Goal: Transaction & Acquisition: Download file/media

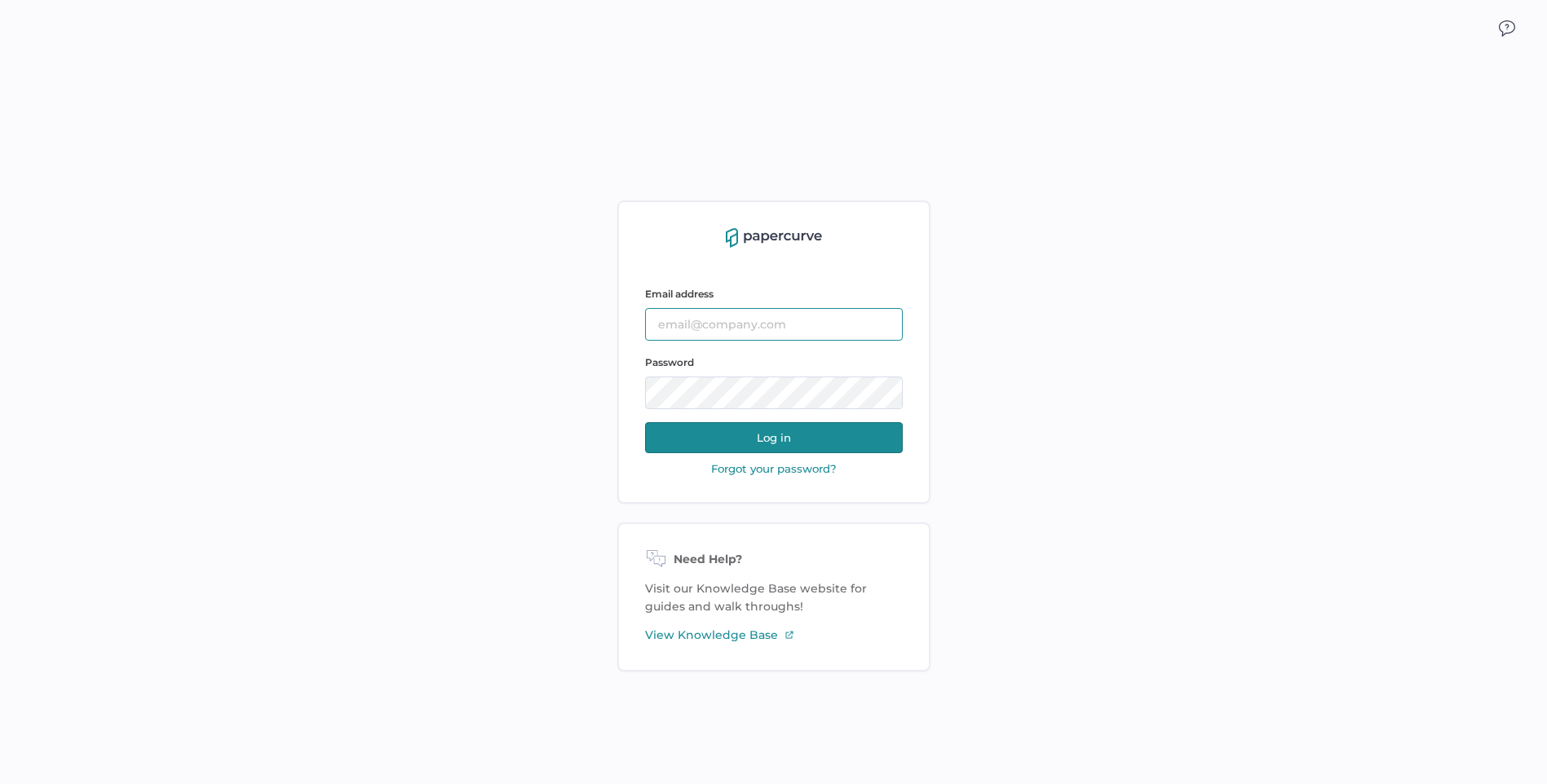
type input "tosullivan@saolrx.com"
click at [769, 435] on button "Log in" at bounding box center [773, 437] width 258 height 31
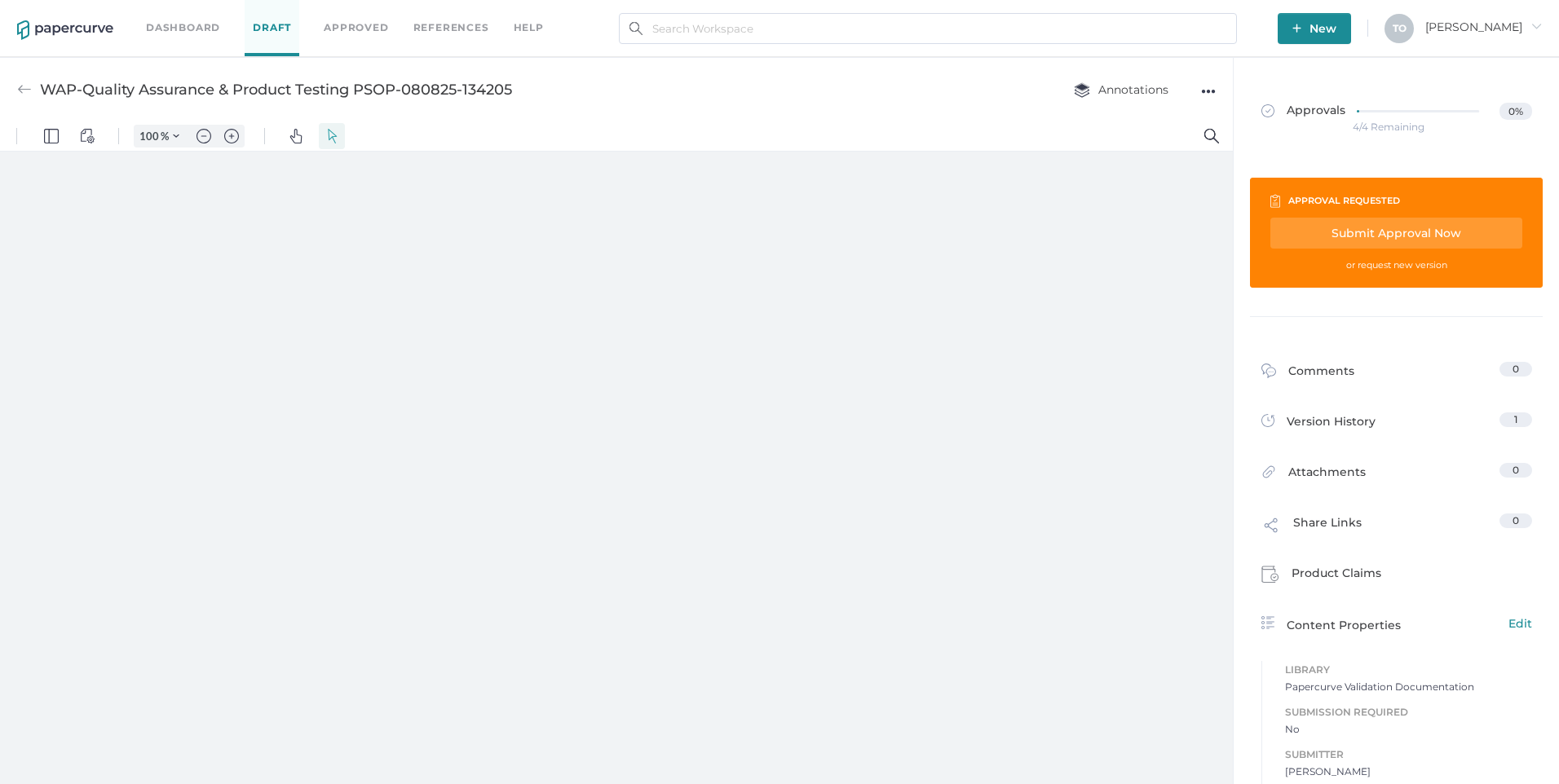
type input "99"
click at [1210, 92] on div "●●●" at bounding box center [1208, 92] width 15 height 23
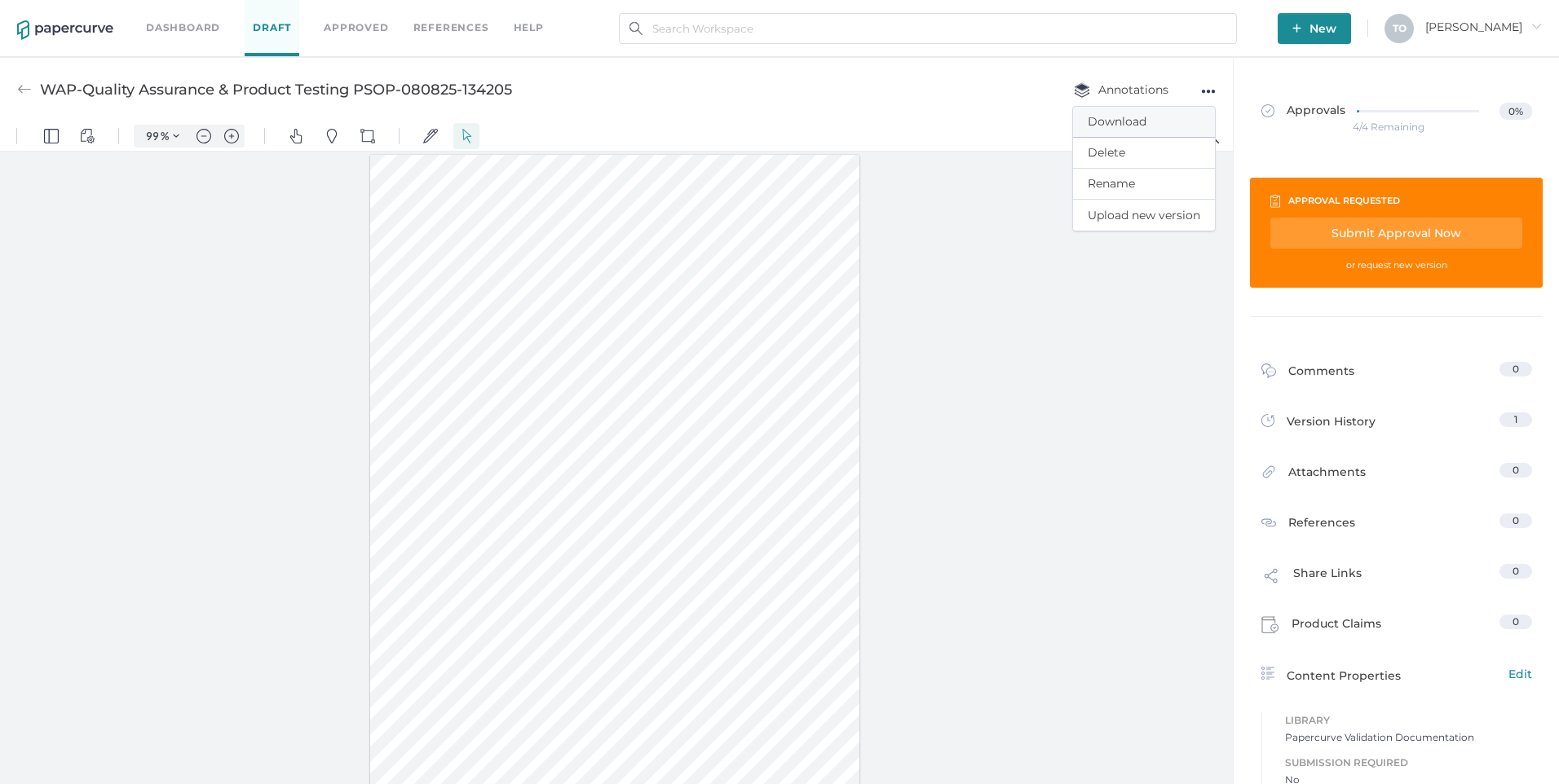
click at [1132, 124] on span "Download" at bounding box center [1143, 122] width 112 height 30
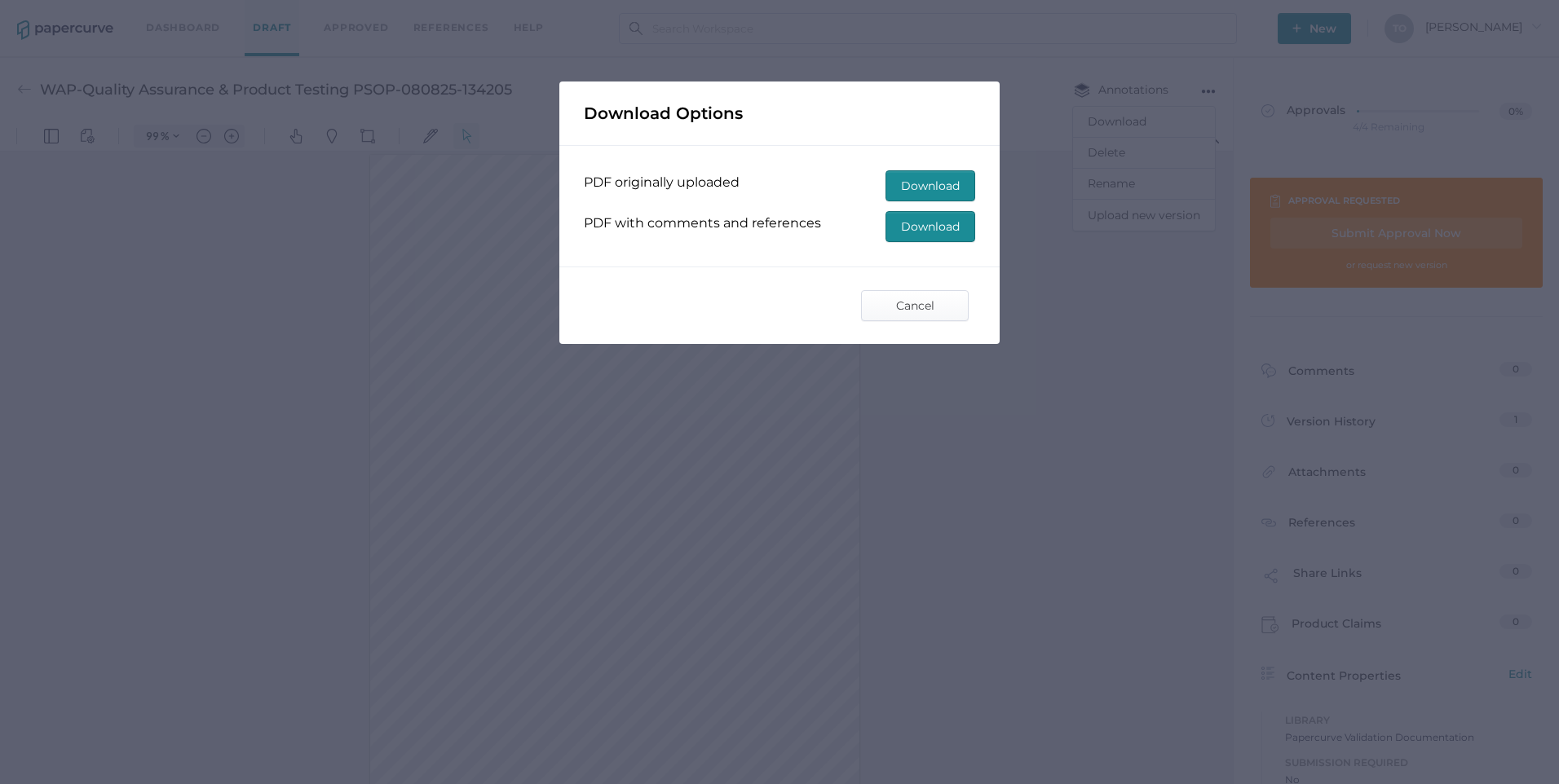
click at [925, 179] on span "Download" at bounding box center [930, 185] width 59 height 29
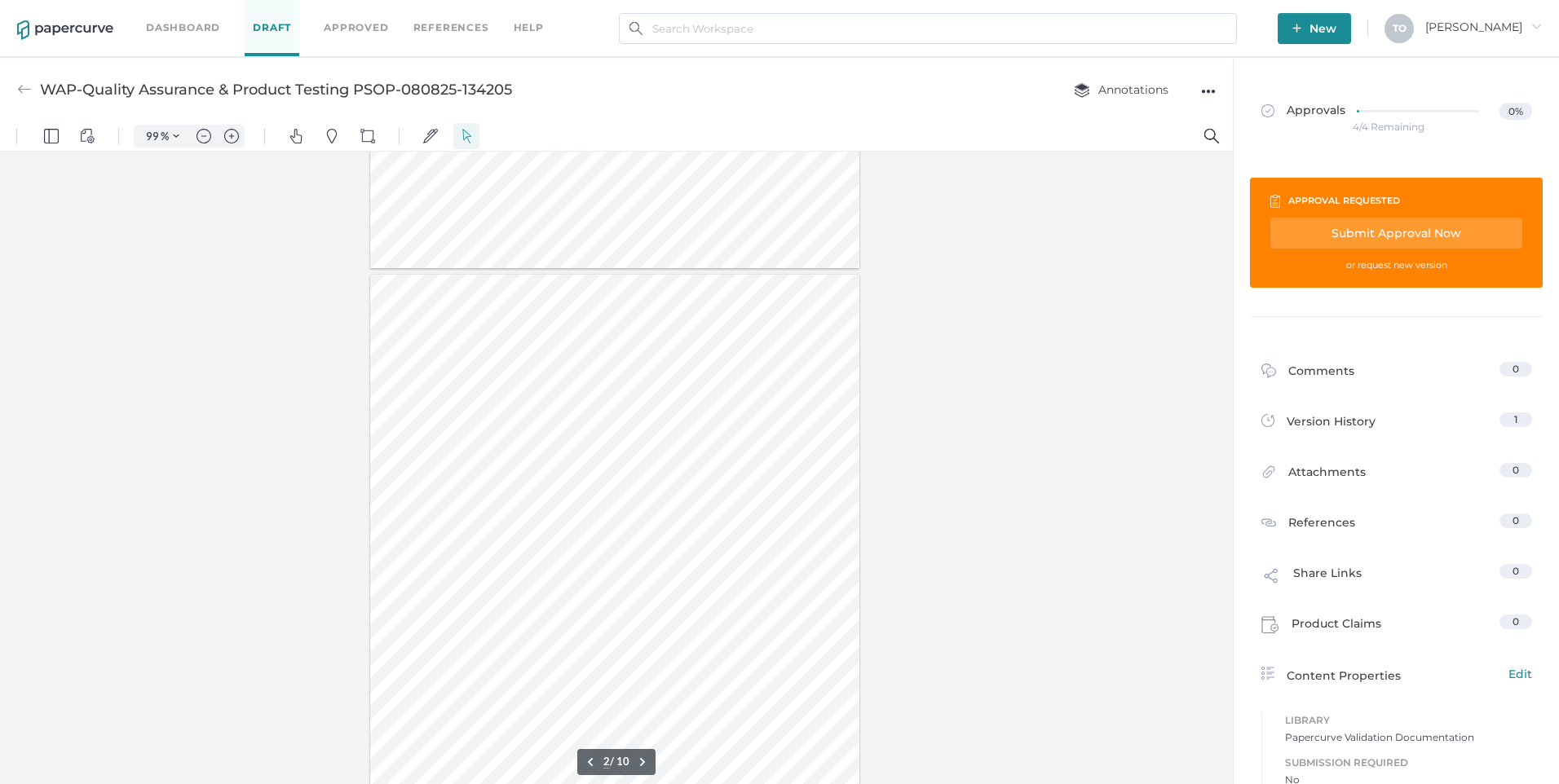
scroll to position [815, 0]
click at [1205, 128] on button "Search" at bounding box center [1211, 136] width 26 height 26
click at [1212, 140] on img "Search" at bounding box center [1211, 136] width 15 height 15
type input "3"
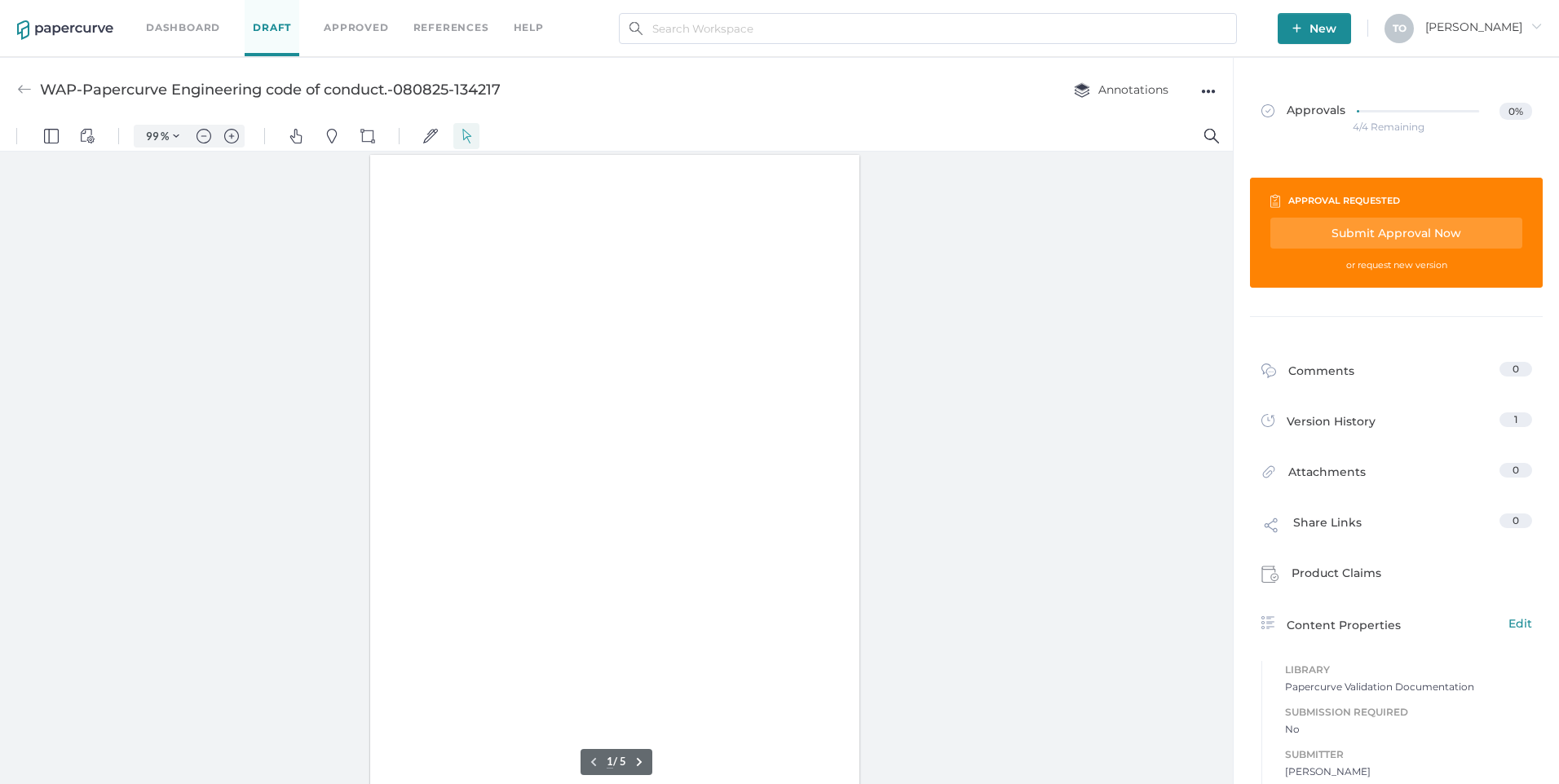
type input "99"
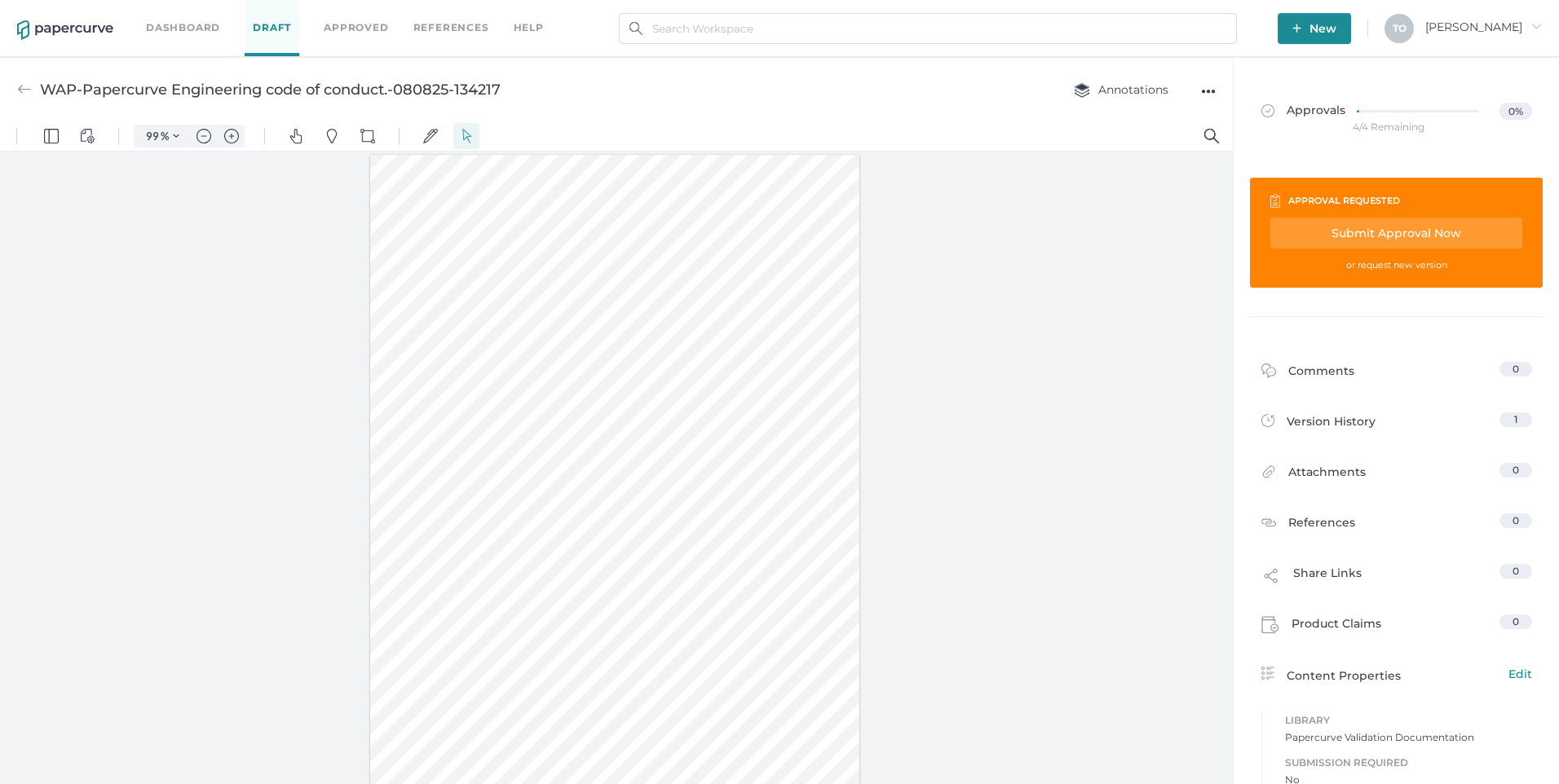
click at [1215, 94] on div "WAP-Papercurve Engineering code of conduct.-080825-134217 Annotations ●●●" at bounding box center [616, 89] width 1232 height 64
click at [1208, 92] on div "●●●" at bounding box center [1208, 92] width 15 height 23
click at [1120, 125] on span "Download" at bounding box center [1143, 122] width 112 height 30
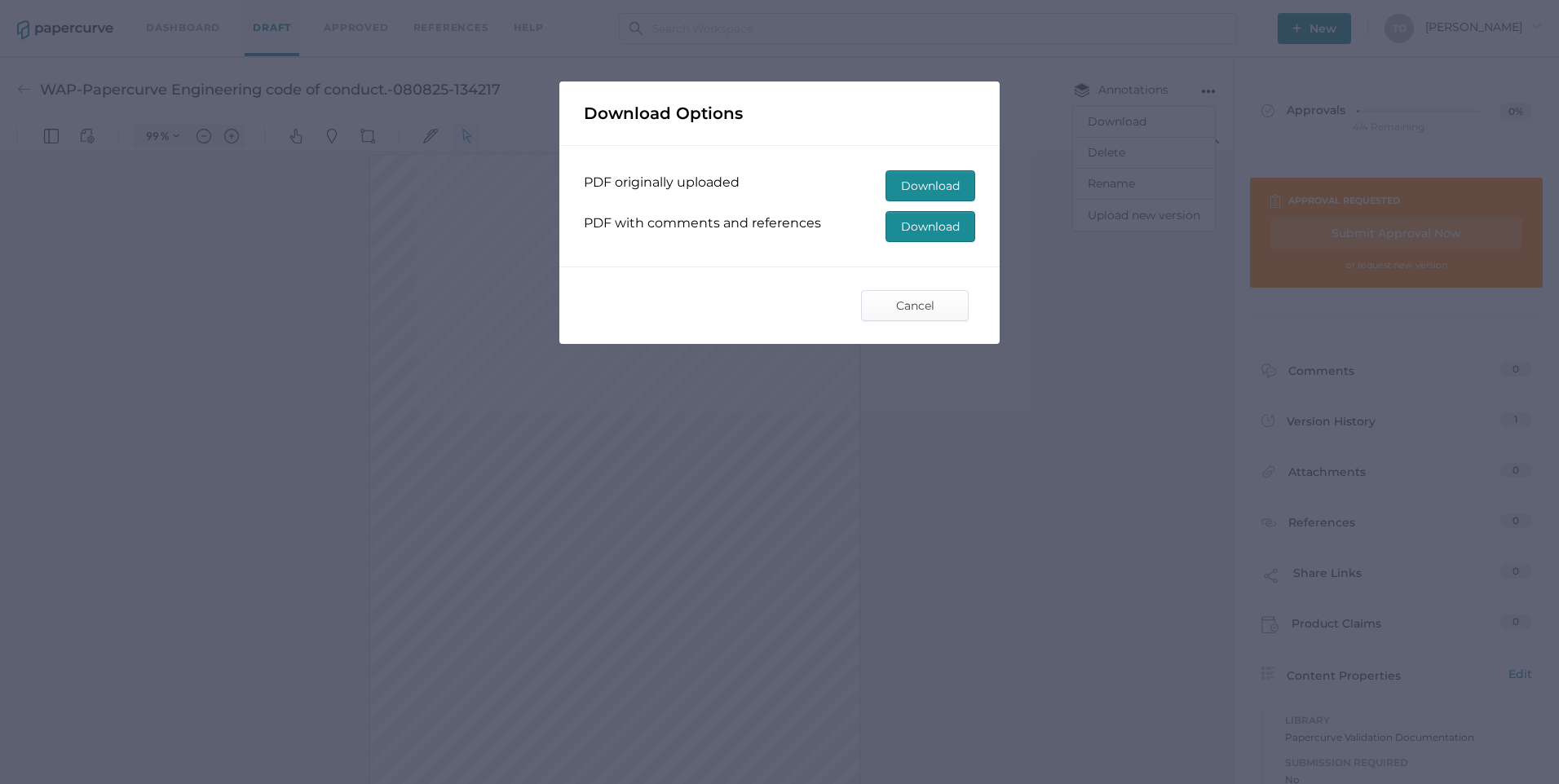
click at [932, 183] on span "Download" at bounding box center [930, 185] width 59 height 29
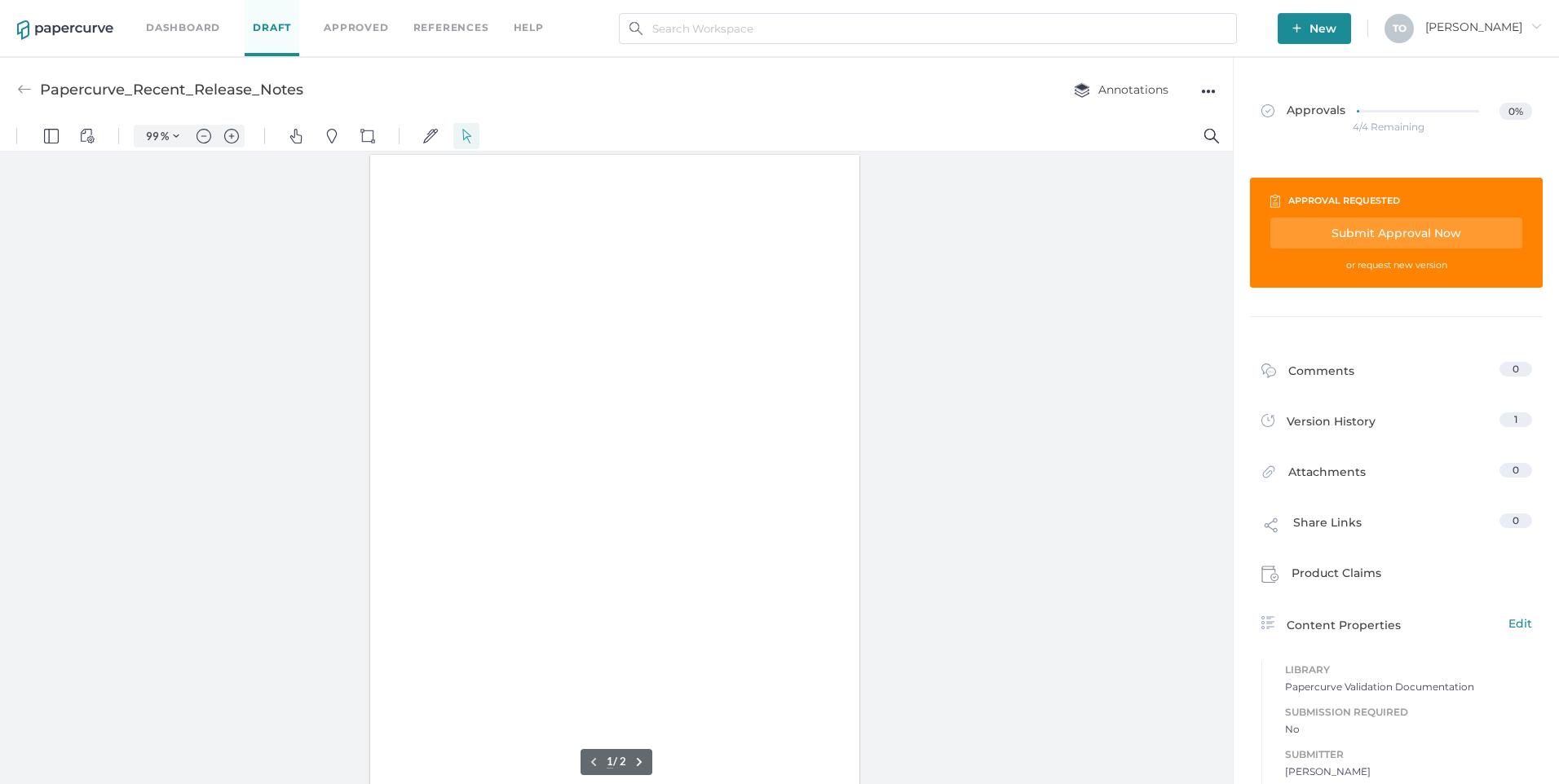
type input "99"
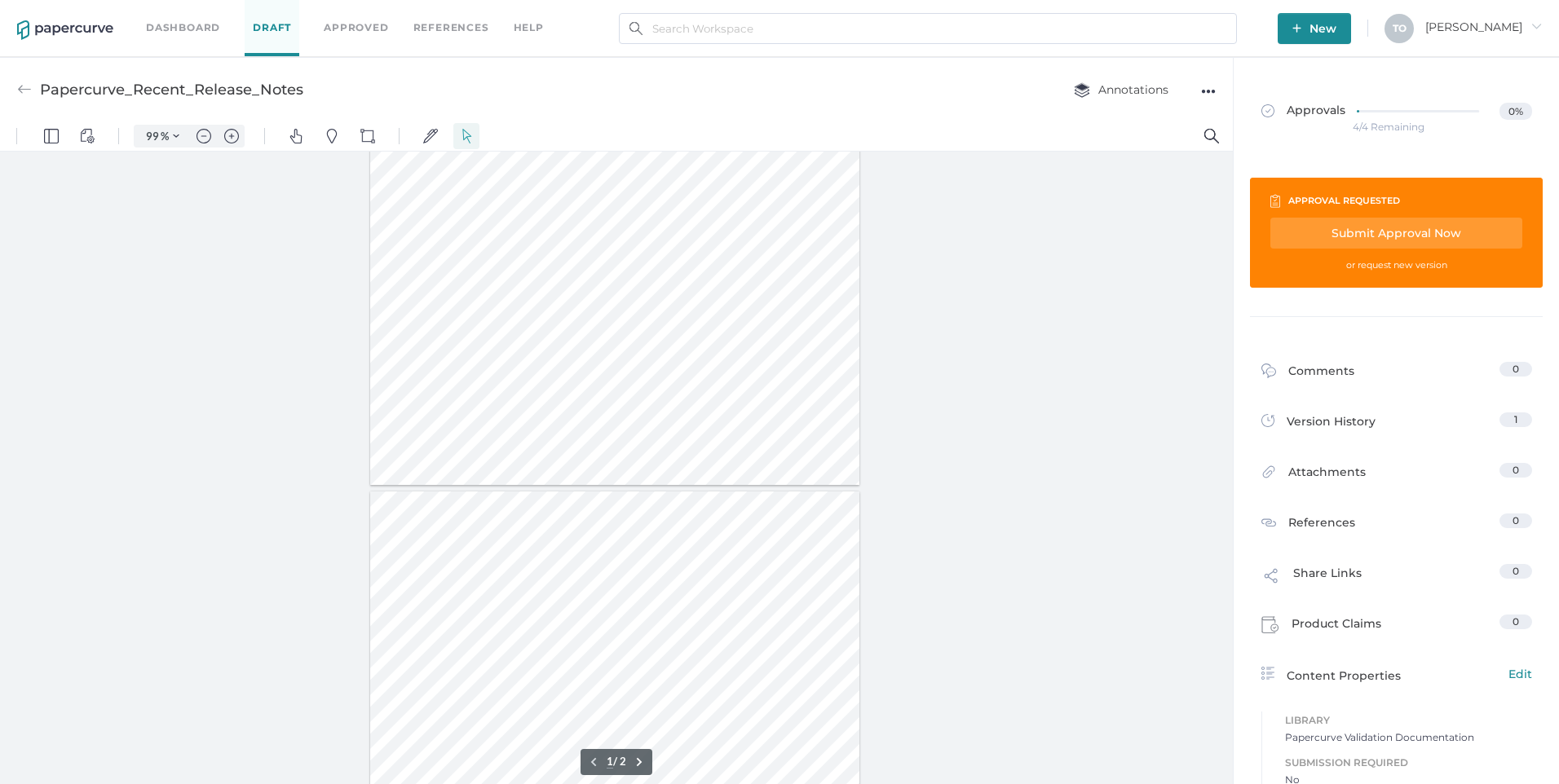
type input "2"
click at [1211, 92] on div "●●●" at bounding box center [1208, 92] width 15 height 23
click at [1132, 118] on span "Download" at bounding box center [1143, 122] width 112 height 30
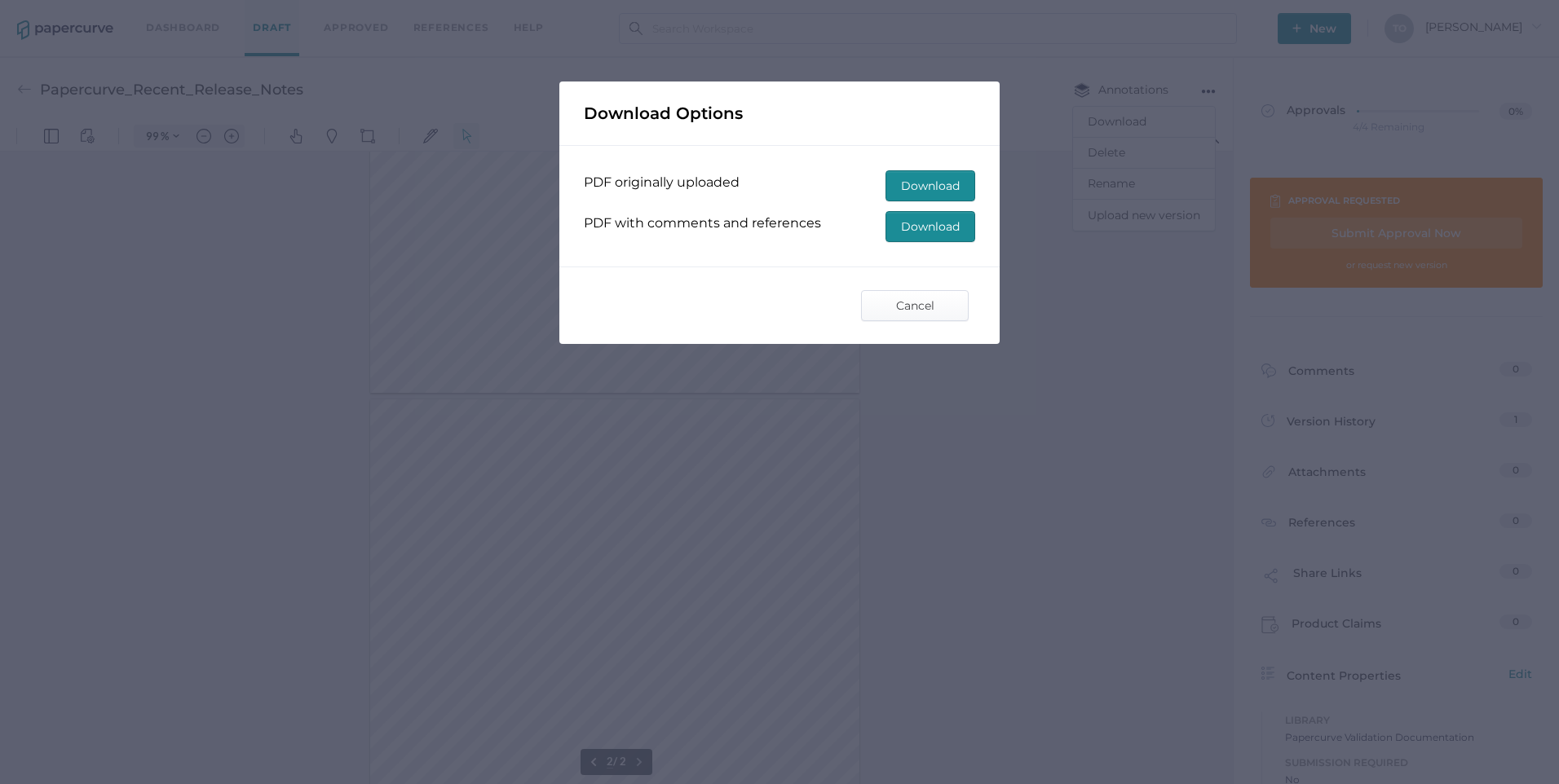
click at [908, 187] on span "Download" at bounding box center [930, 185] width 59 height 29
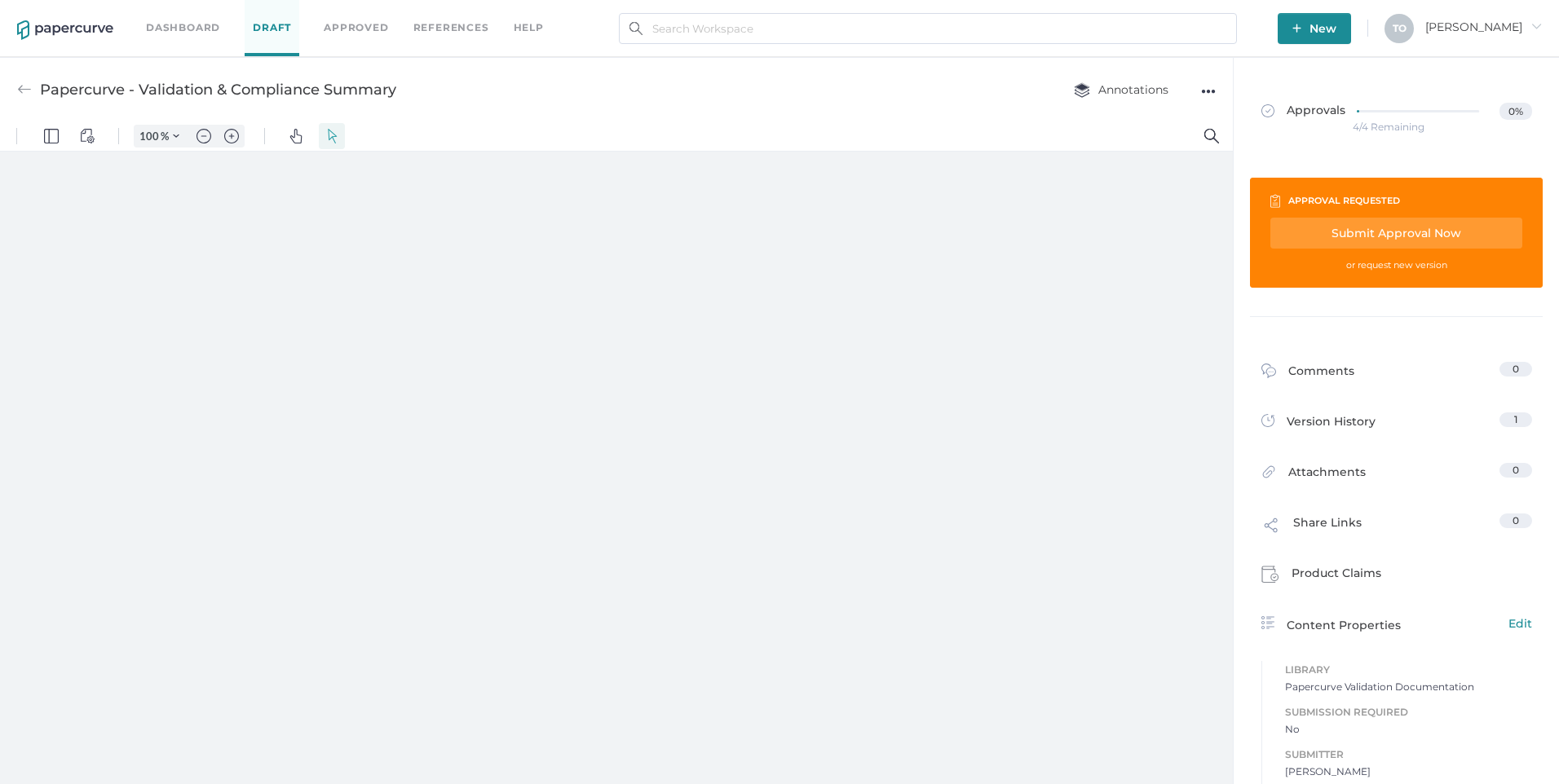
type input "99"
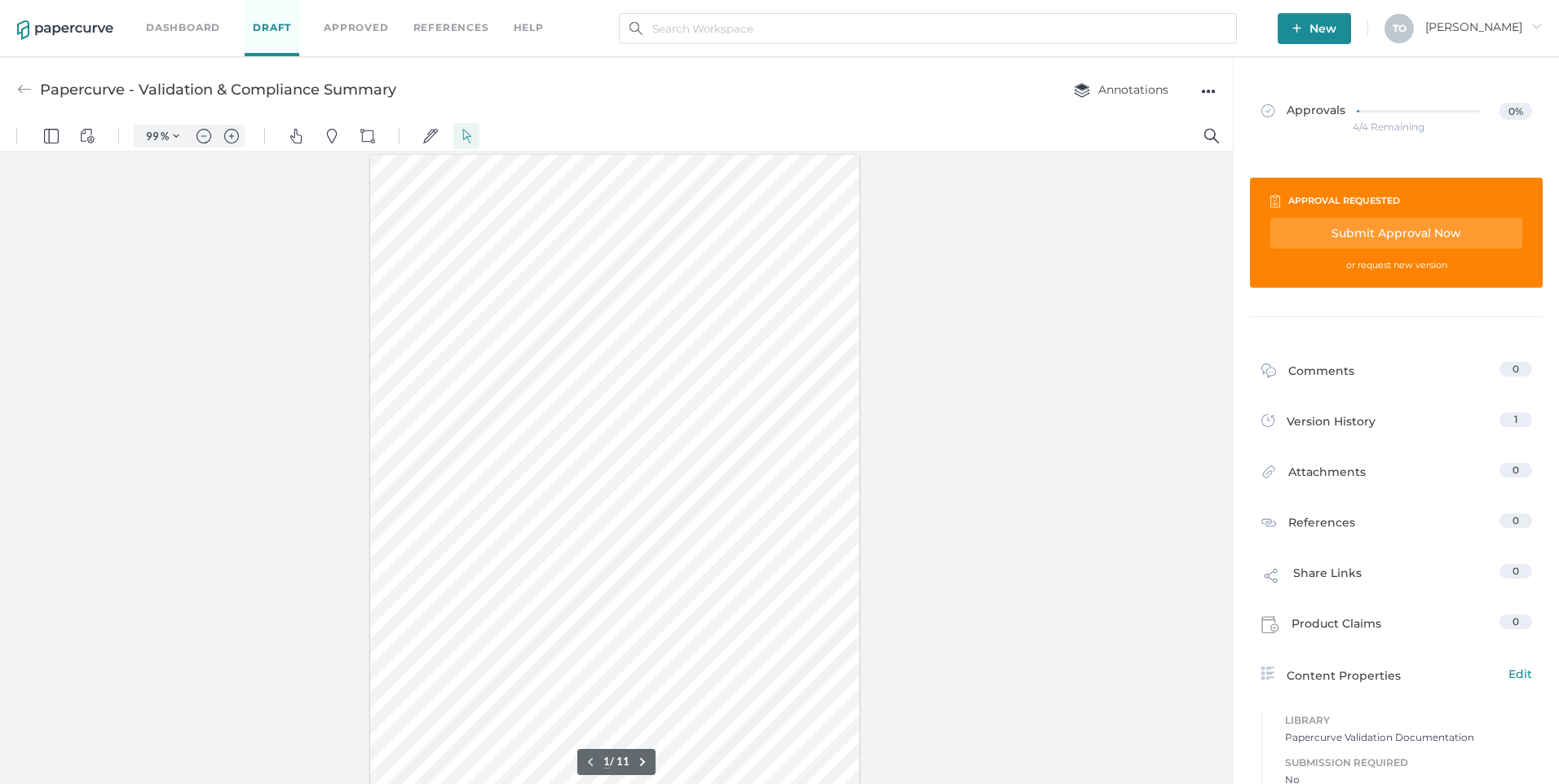
click at [1208, 92] on div "●●●" at bounding box center [1208, 92] width 15 height 23
click at [1124, 126] on span "Download" at bounding box center [1143, 122] width 112 height 30
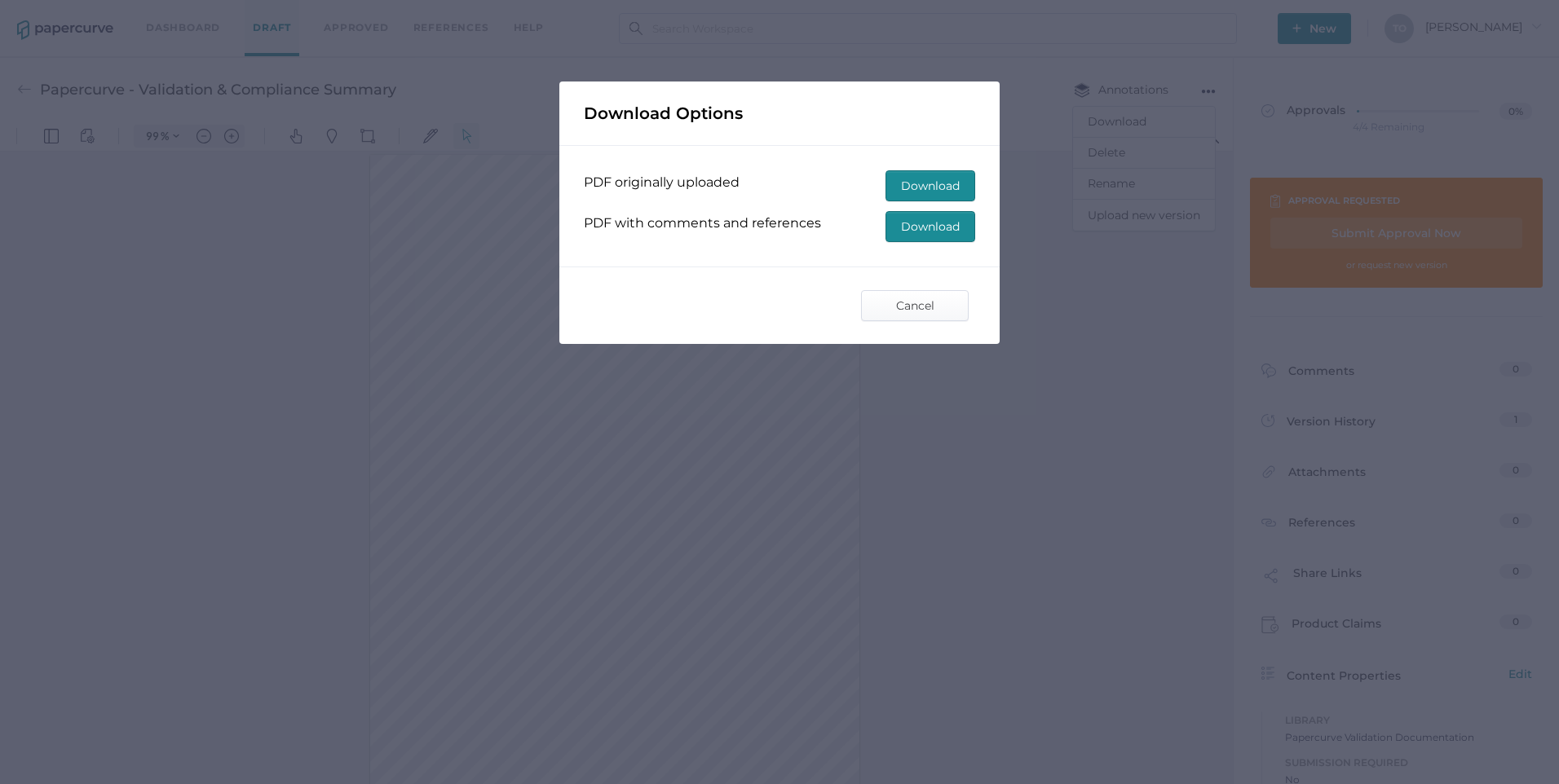
click at [928, 186] on span "Download" at bounding box center [930, 185] width 59 height 29
